Goal: Transaction & Acquisition: Purchase product/service

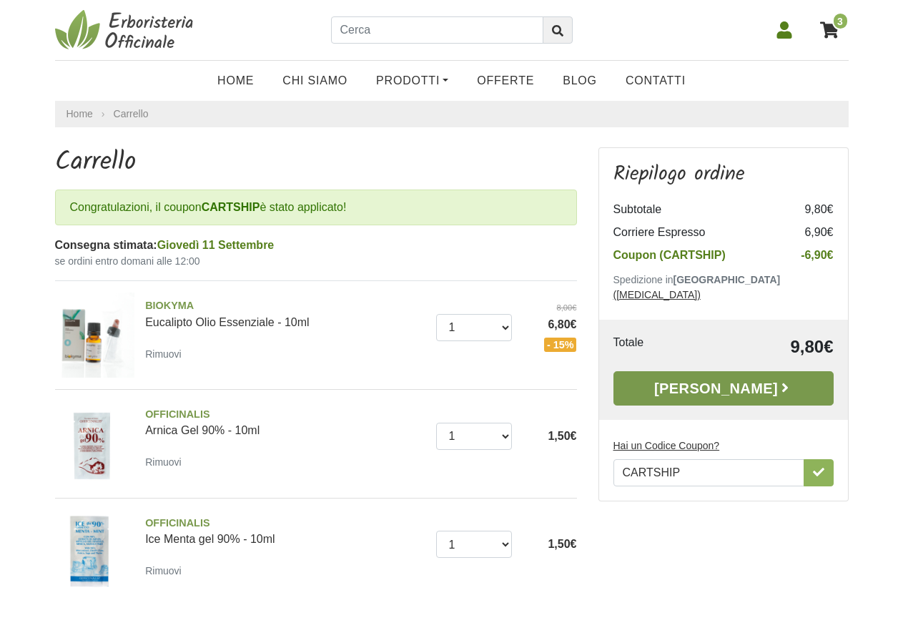
click at [683, 371] on link "Alla Cassa" at bounding box center [723, 388] width 220 height 34
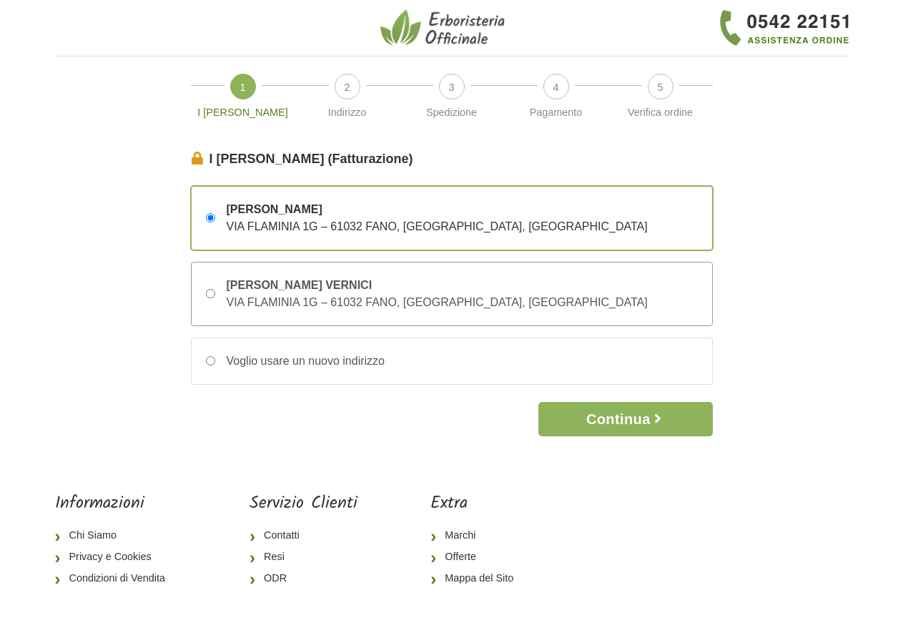
click at [209, 292] on input "SIMONE LONGHINI VERNICI VIA FLAMINIA 1G – 61032 FANO, Pesaro e Urbino, Italia" at bounding box center [210, 293] width 9 height 9
radio input "true"
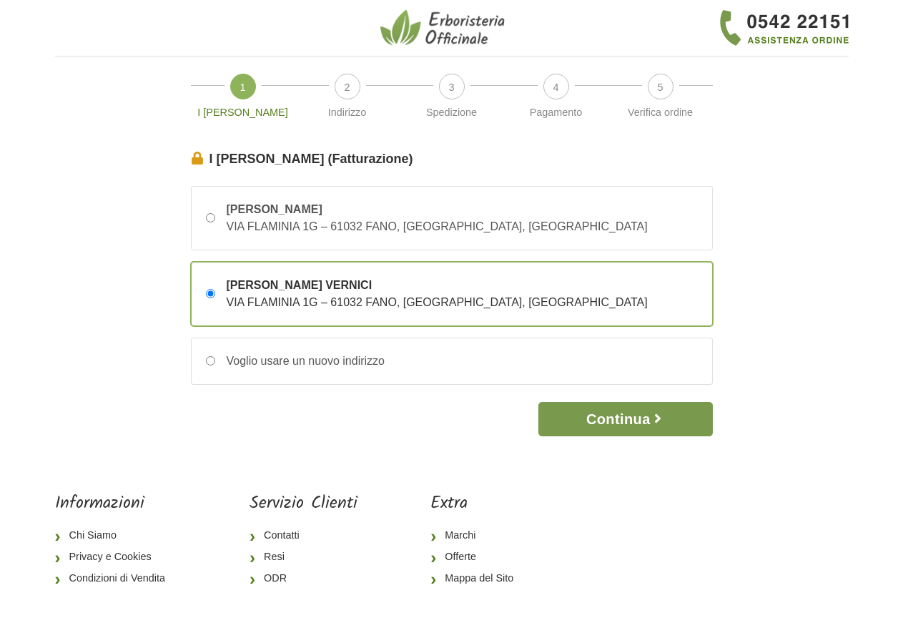
click at [647, 422] on button "Continua" at bounding box center [625, 419] width 174 height 34
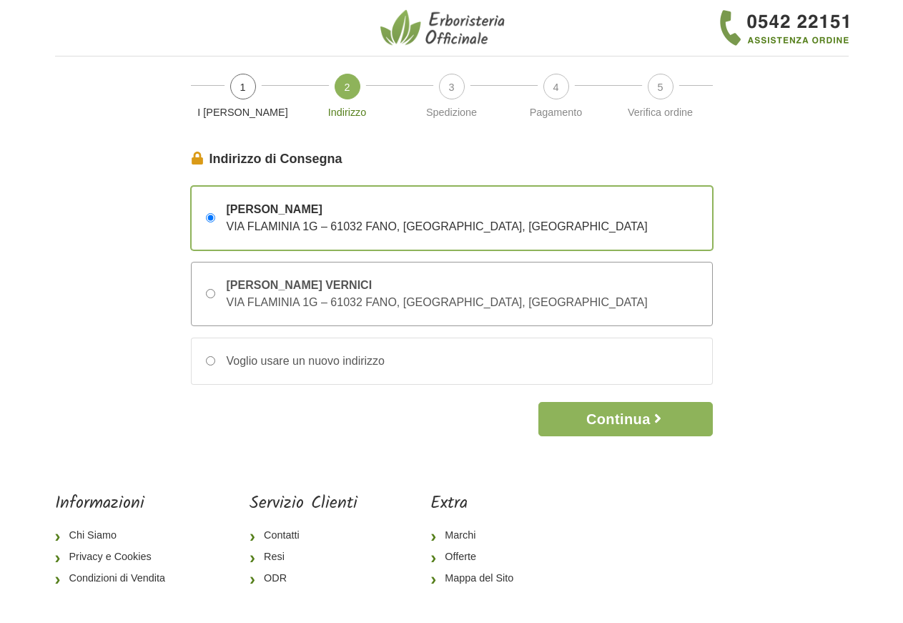
click at [210, 295] on input "SIMONE LONGHINI VERNICI VIA FLAMINIA 1G – 61032 FANO, Pesaro e Urbino, Italia" at bounding box center [210, 293] width 9 height 9
radio input "true"
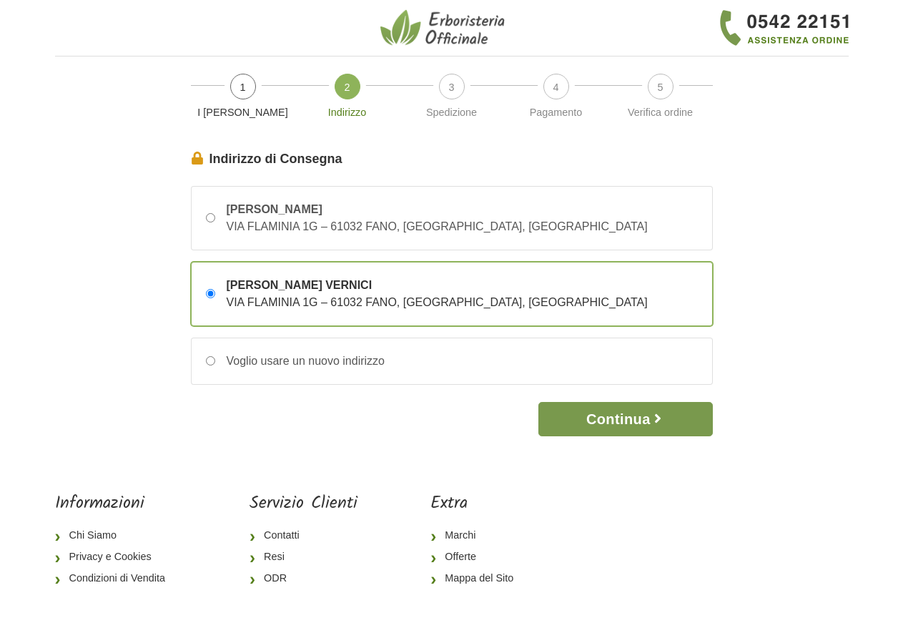
click at [634, 416] on button "Continua" at bounding box center [625, 419] width 174 height 34
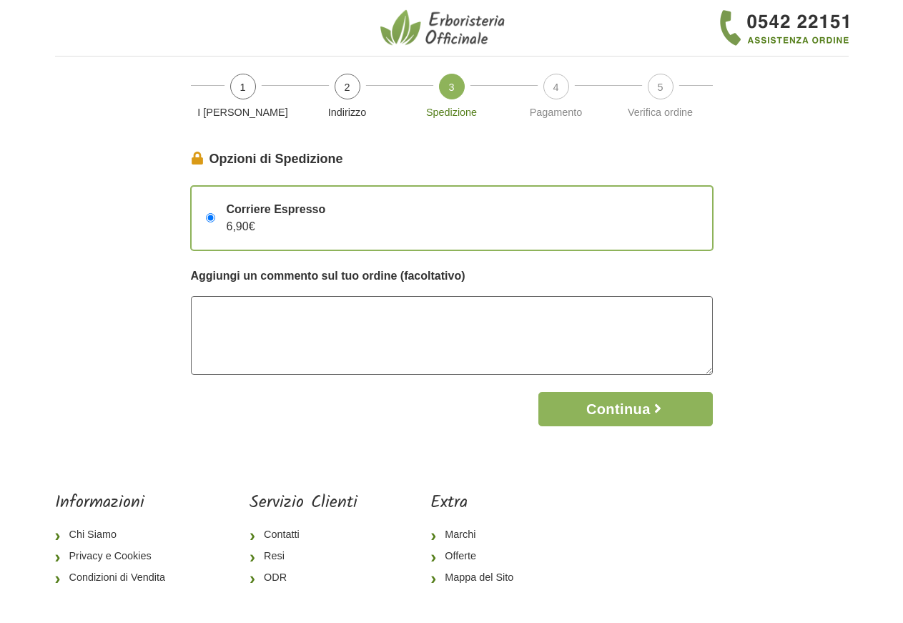
click at [304, 323] on textarea at bounding box center [452, 335] width 522 height 79
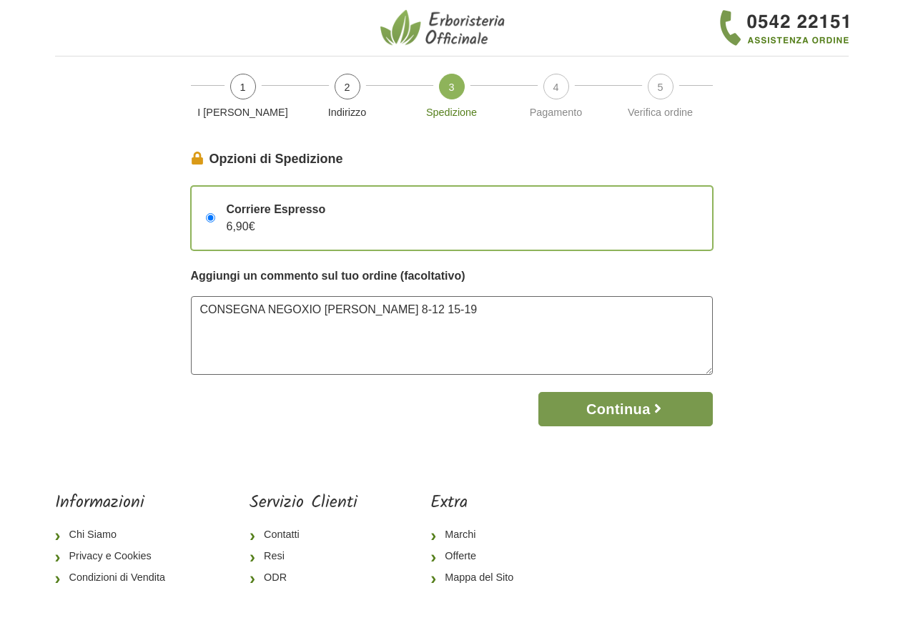
type textarea "CONSEGNA NEGOXIO LONGHINI VERNI 8-12 15-19"
click at [600, 410] on button "Continua" at bounding box center [625, 409] width 174 height 34
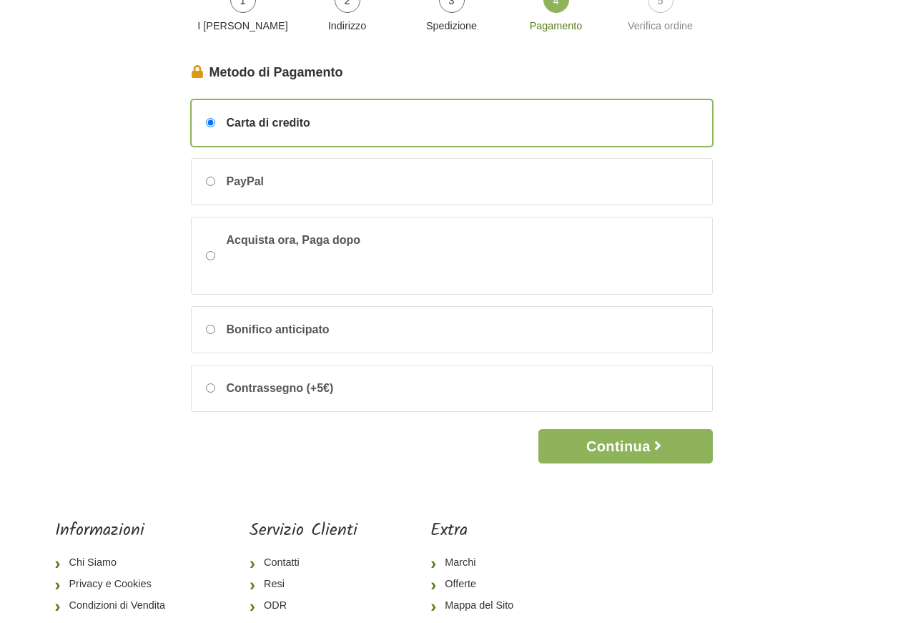
scroll to position [21, 0]
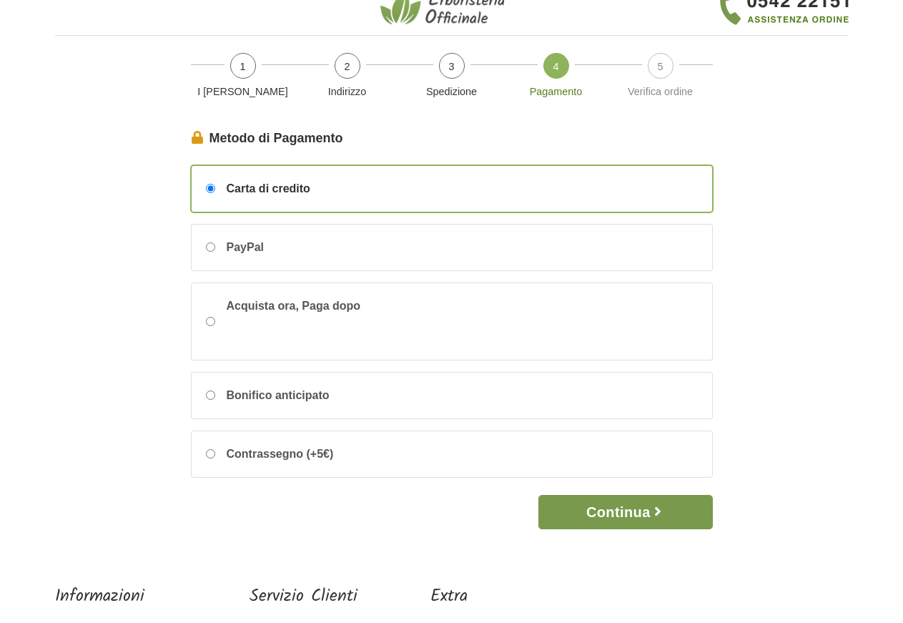
click at [605, 507] on button "Continua" at bounding box center [625, 512] width 174 height 34
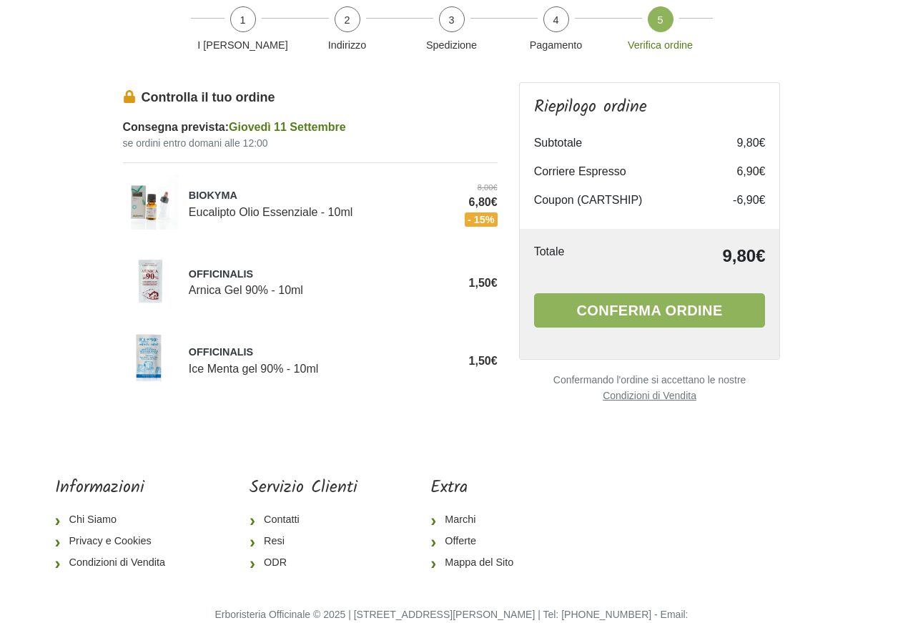
scroll to position [106, 0]
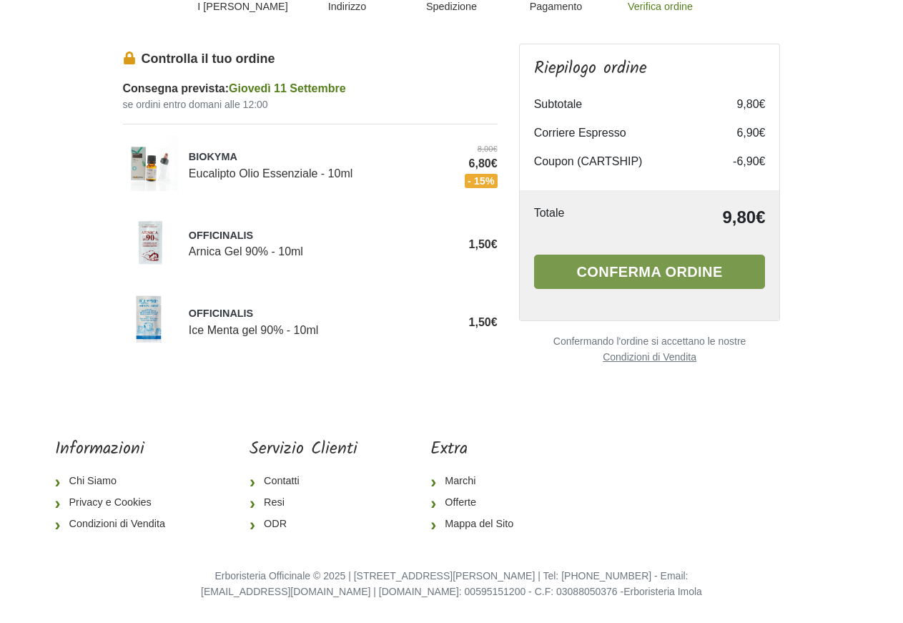
click at [633, 269] on button "Conferma ordine" at bounding box center [650, 271] width 232 height 34
